Goal: Transaction & Acquisition: Purchase product/service

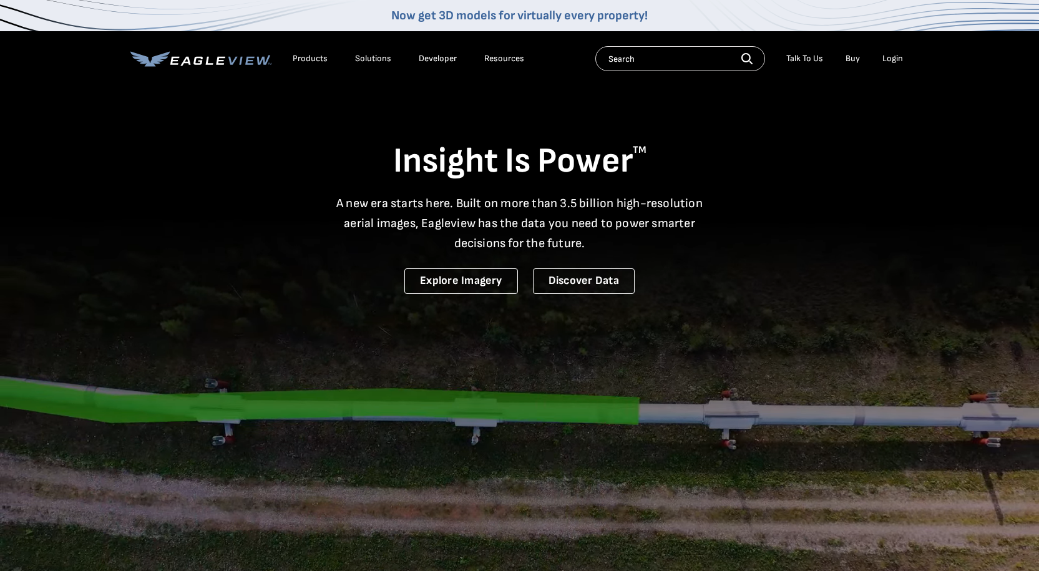
click at [900, 54] on div "Login" at bounding box center [892, 58] width 21 height 11
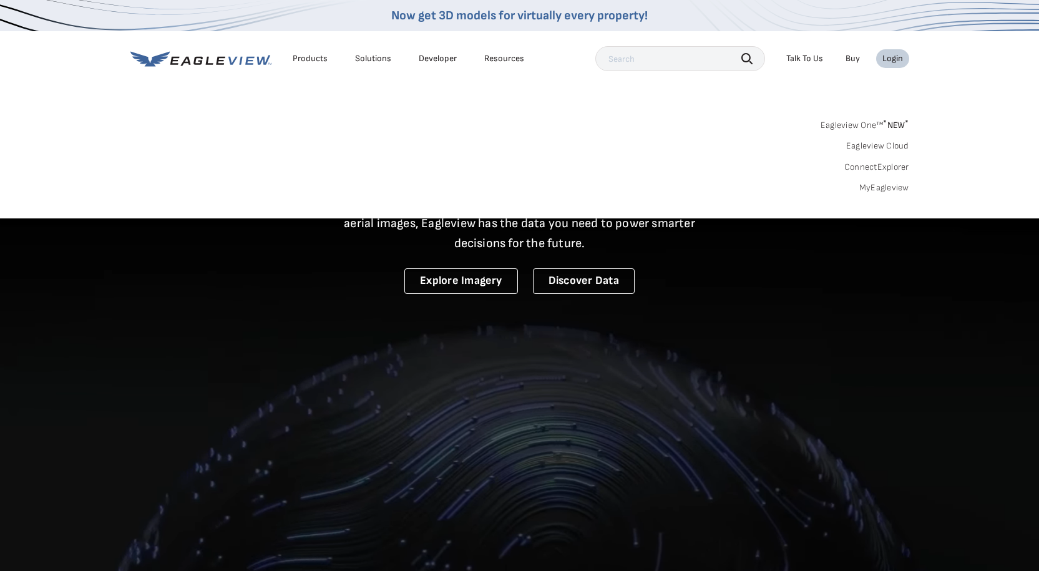
click at [870, 188] on link "MyEagleview" at bounding box center [884, 187] width 50 height 11
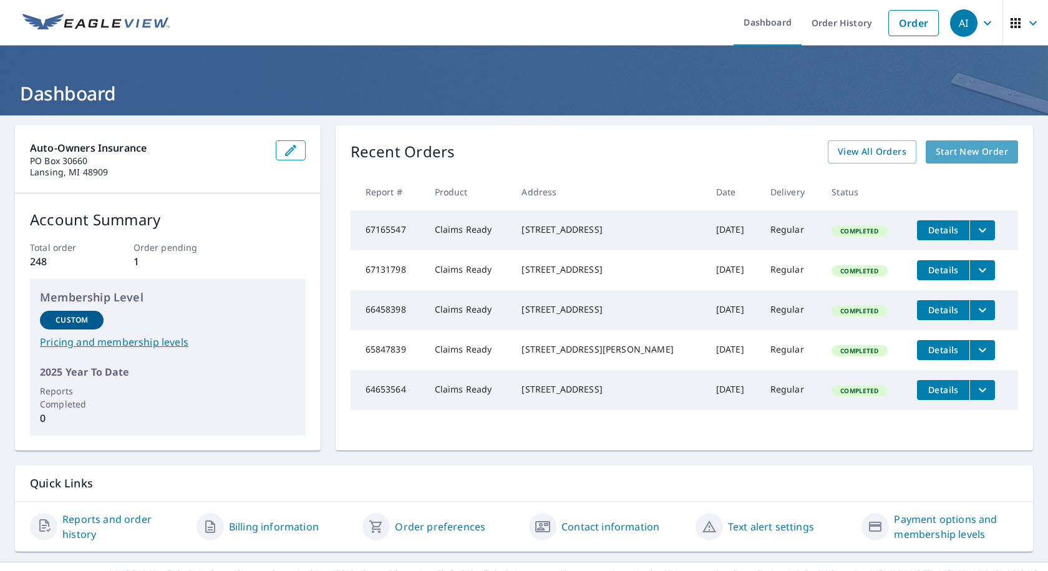
click at [966, 154] on span "Start New Order" at bounding box center [972, 152] width 72 height 16
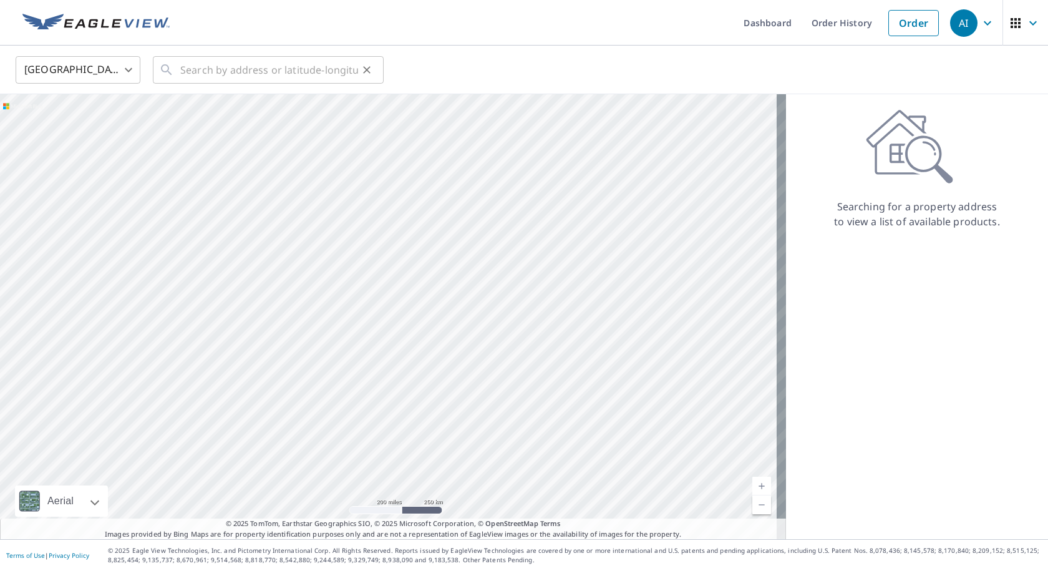
drag, startPoint x: 253, startPoint y: 90, endPoint x: 258, endPoint y: 71, distance: 20.6
click at [255, 81] on div "United States US ​ ​" at bounding box center [524, 70] width 1048 height 49
click at [260, 66] on input "text" at bounding box center [269, 69] width 178 height 35
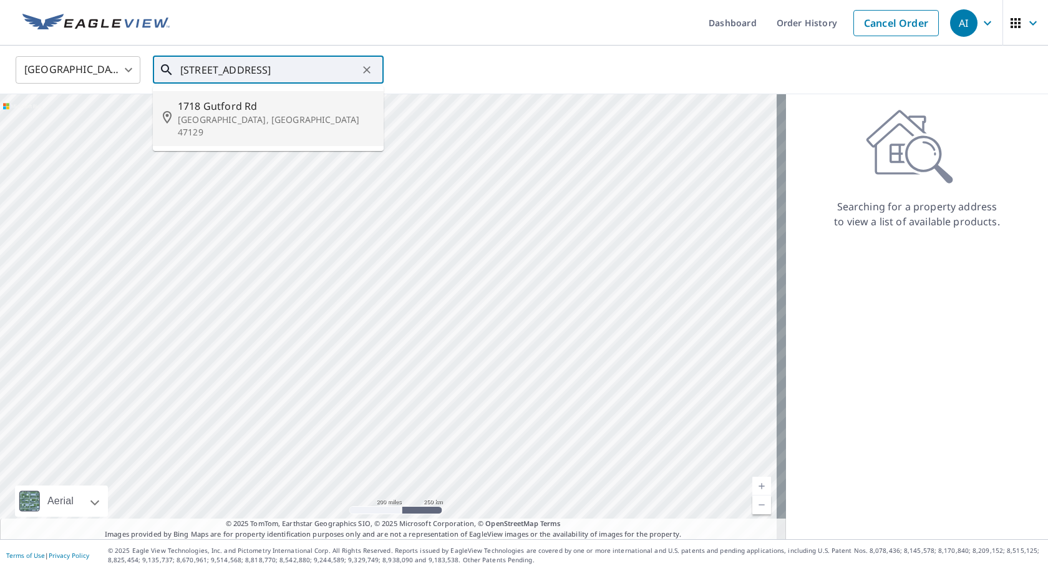
click at [228, 111] on span "1718 Gutford Rd" at bounding box center [276, 106] width 196 height 15
type input "1718 Gutford Rd Clarksville, IN 47129"
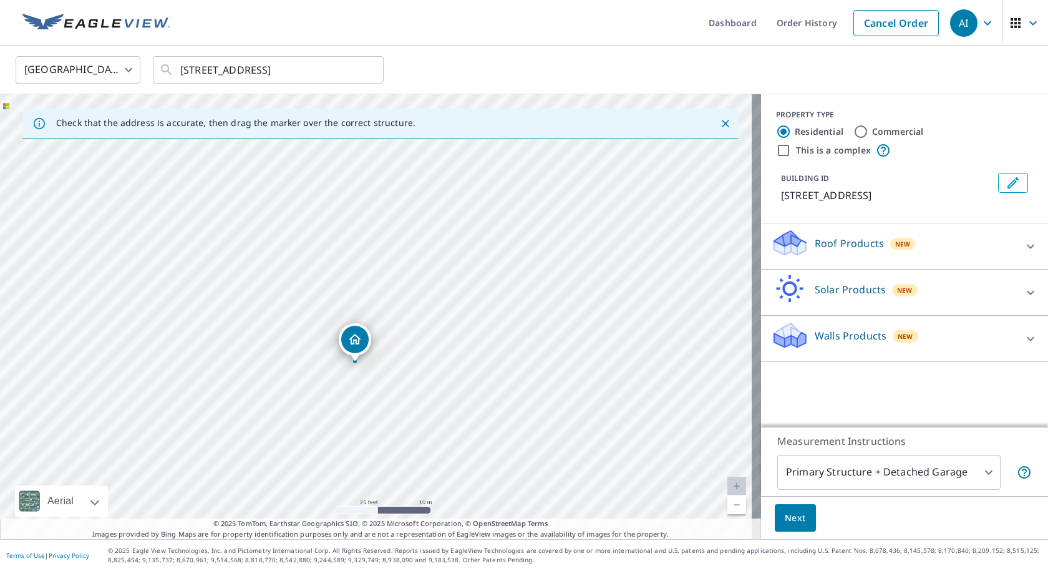
drag, startPoint x: 354, startPoint y: 384, endPoint x: 442, endPoint y: 312, distance: 114.0
click at [442, 312] on div "1718 Gutford Rd Clarksville, IN 47129" at bounding box center [380, 316] width 761 height 445
click at [1023, 242] on icon at bounding box center [1030, 246] width 15 height 15
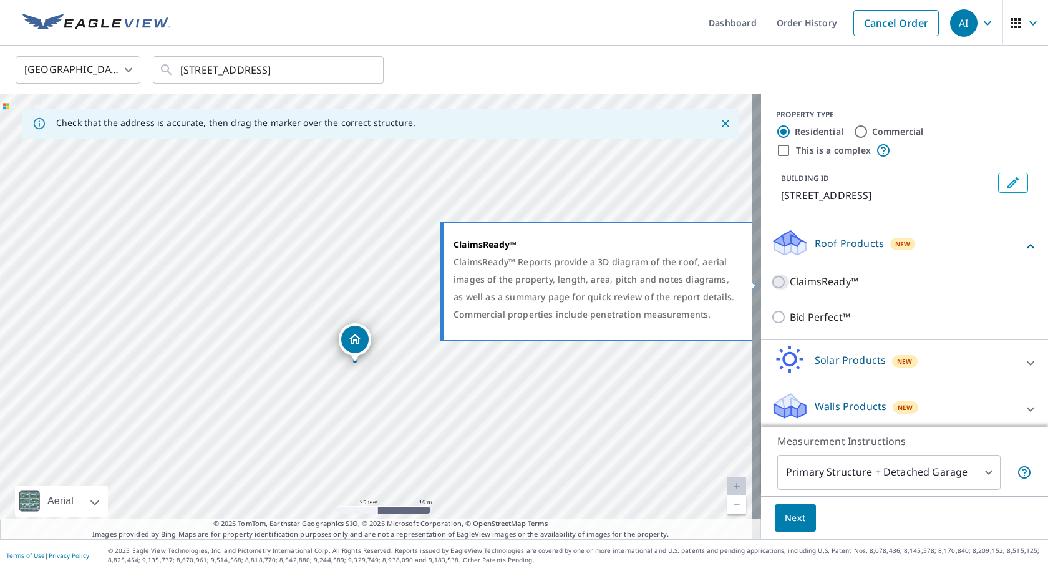
click at [773, 285] on input "ClaimsReady™" at bounding box center [780, 282] width 19 height 15
checkbox input "true"
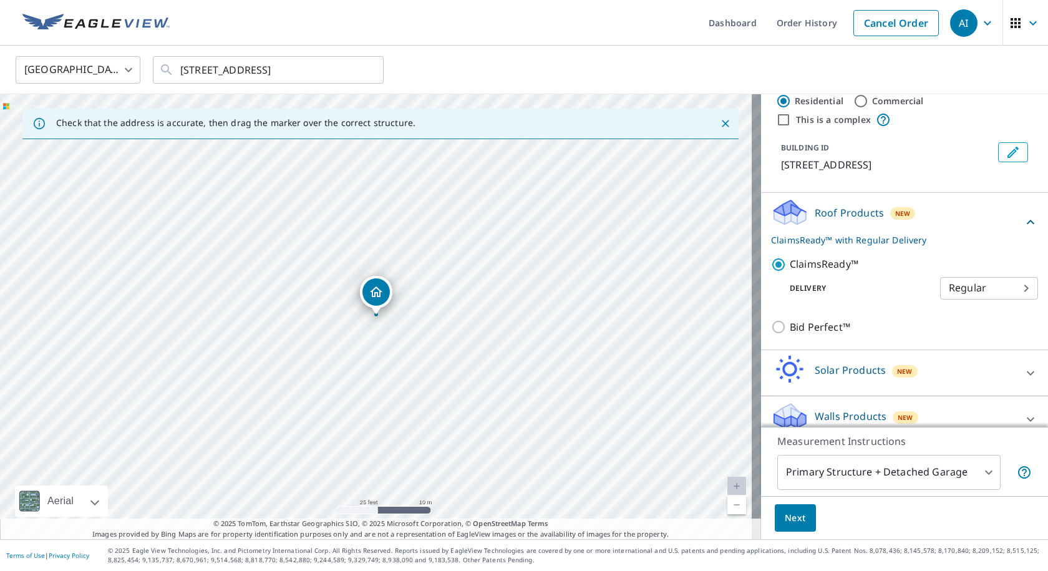
scroll to position [46, 0]
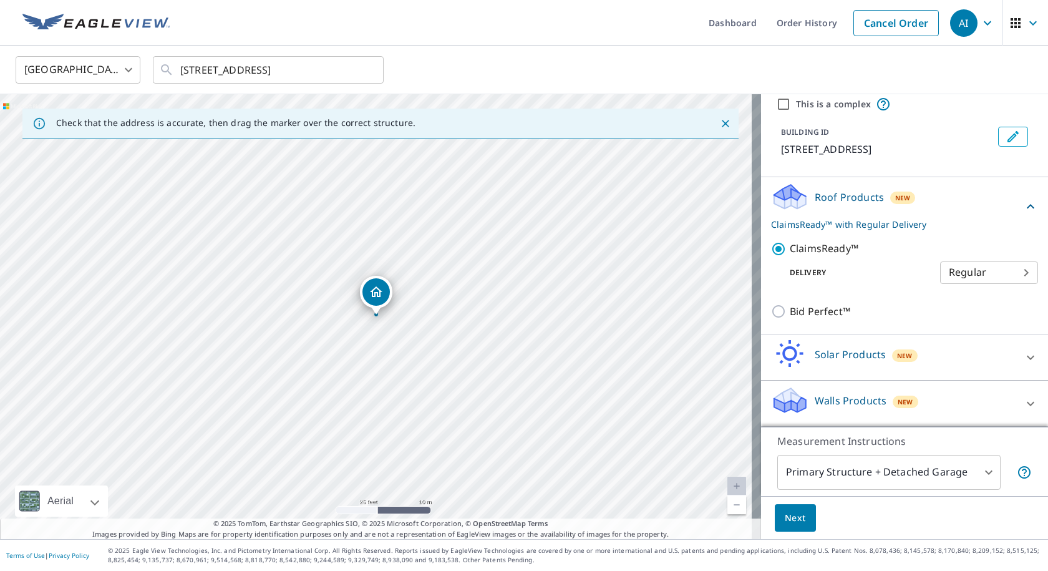
click at [793, 518] on span "Next" at bounding box center [795, 518] width 21 height 16
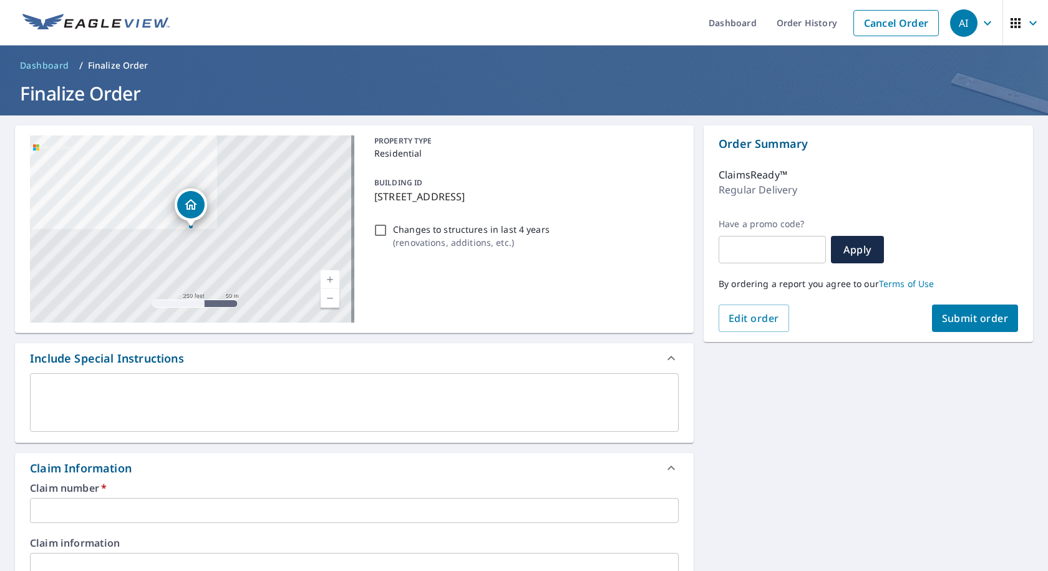
click at [124, 514] on input "text" at bounding box center [354, 510] width 649 height 25
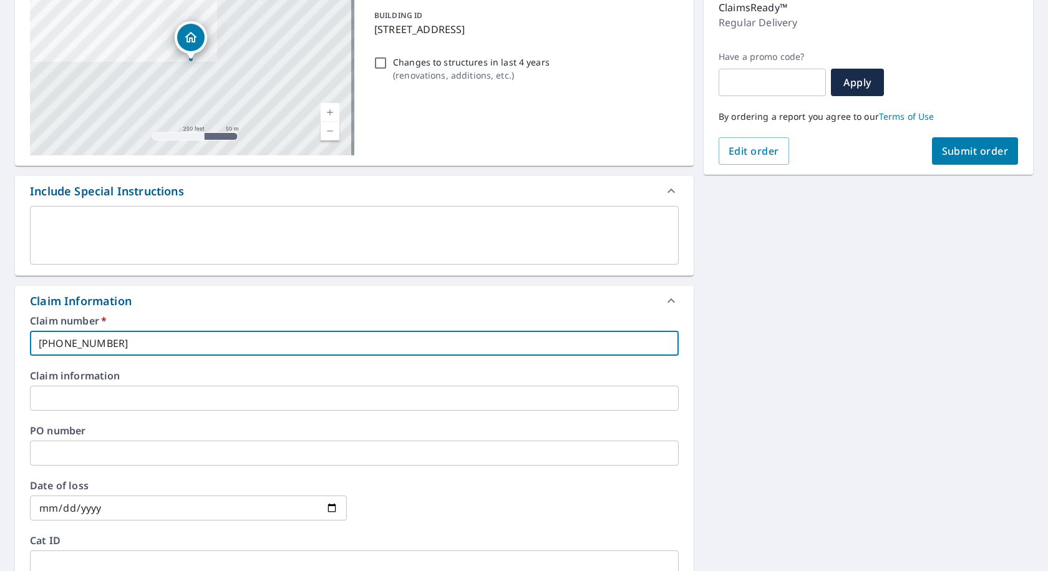
scroll to position [250, 0]
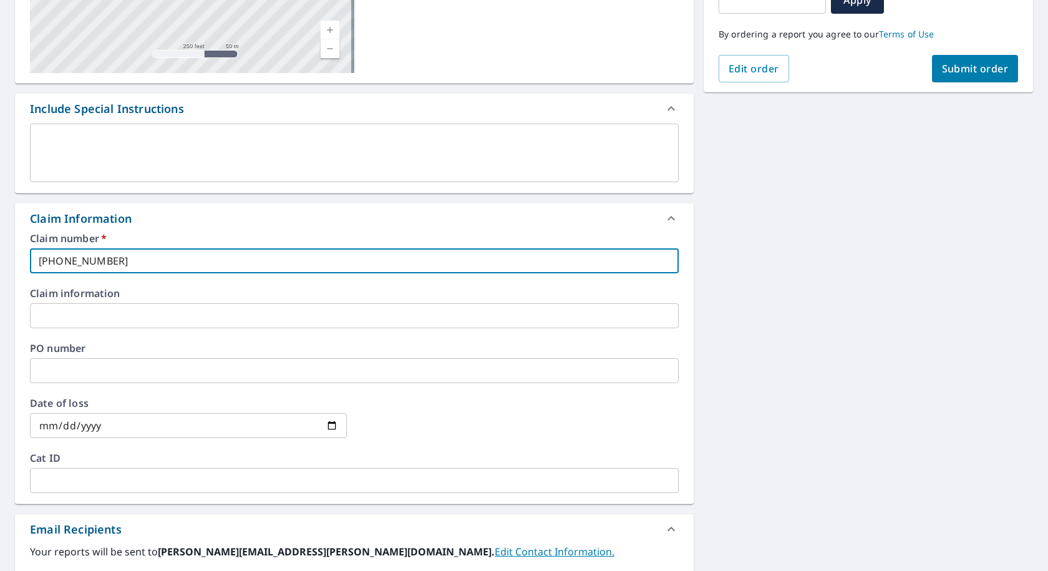
type input "300-0430767-2025"
click at [144, 420] on input "date" at bounding box center [188, 425] width 317 height 25
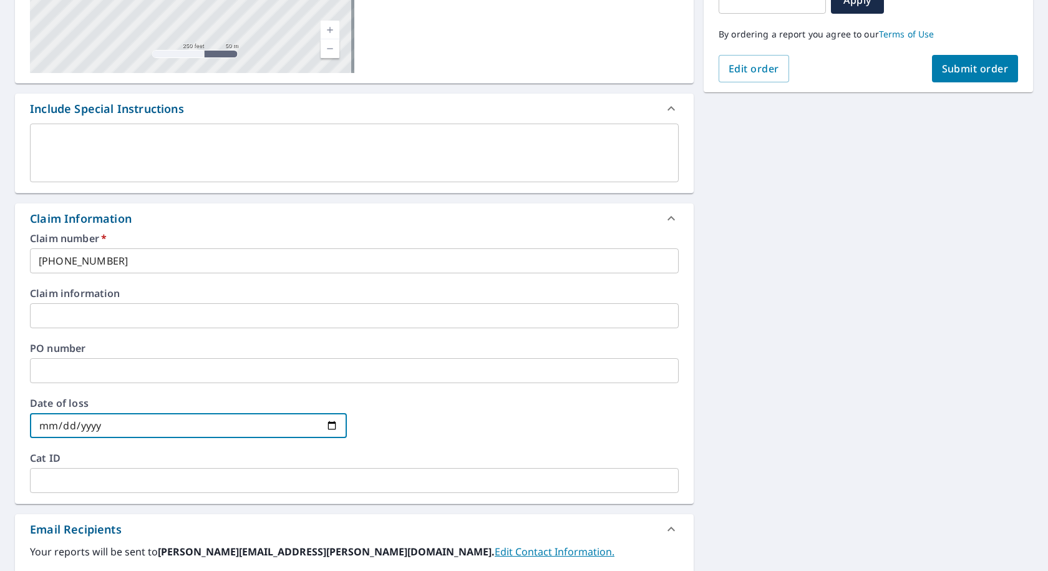
click at [327, 426] on input "date" at bounding box center [188, 425] width 317 height 25
type input "2025-03-15"
drag, startPoint x: 237, startPoint y: 396, endPoint x: 203, endPoint y: 425, distance: 44.3
click at [235, 397] on div "Claim number   * 300-0430767-2025 ​ Claim information ​ PO number ​ Date of los…" at bounding box center [354, 368] width 679 height 270
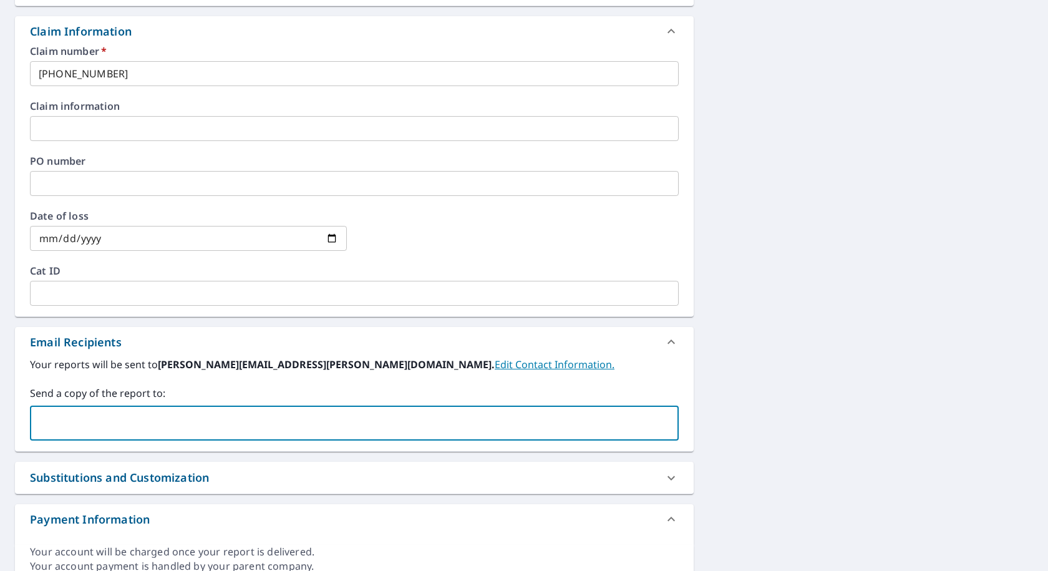
click at [137, 428] on input "text" at bounding box center [345, 423] width 619 height 24
type input "sizemore.alexander@aoins.com"
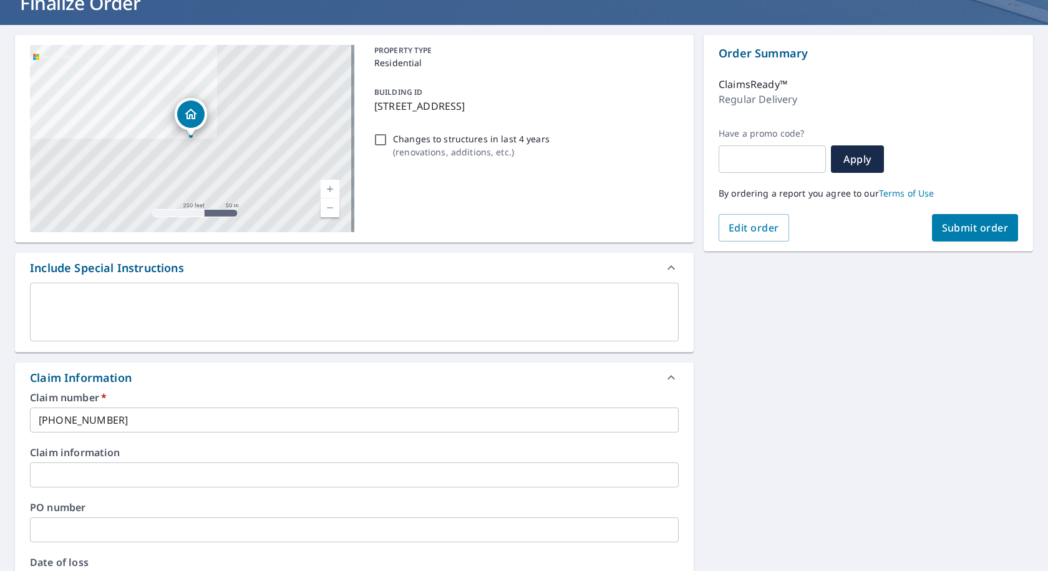
scroll to position [0, 0]
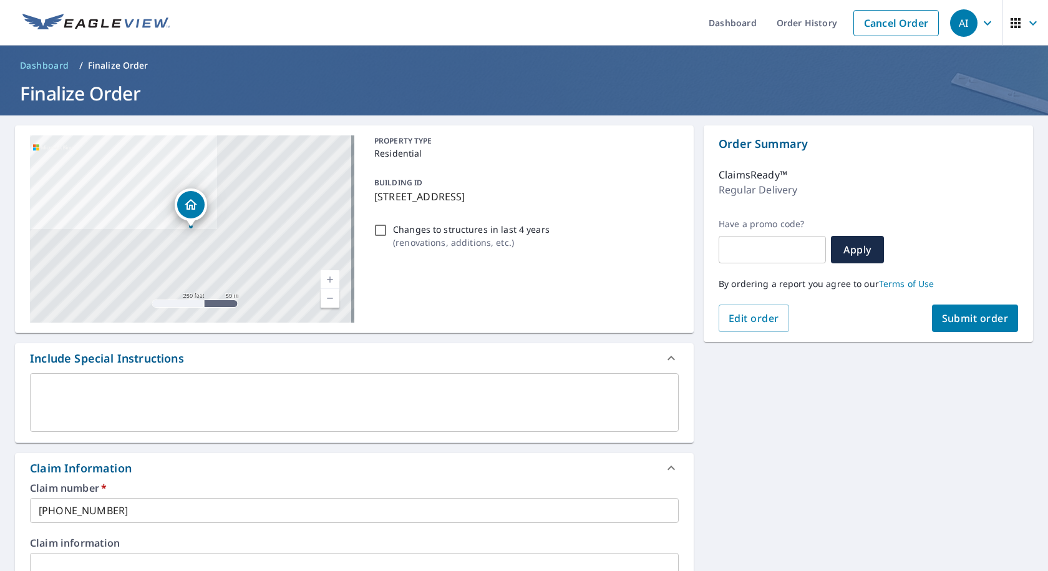
click at [953, 317] on span "Submit order" at bounding box center [975, 318] width 67 height 14
